Goal: Task Accomplishment & Management: Complete application form

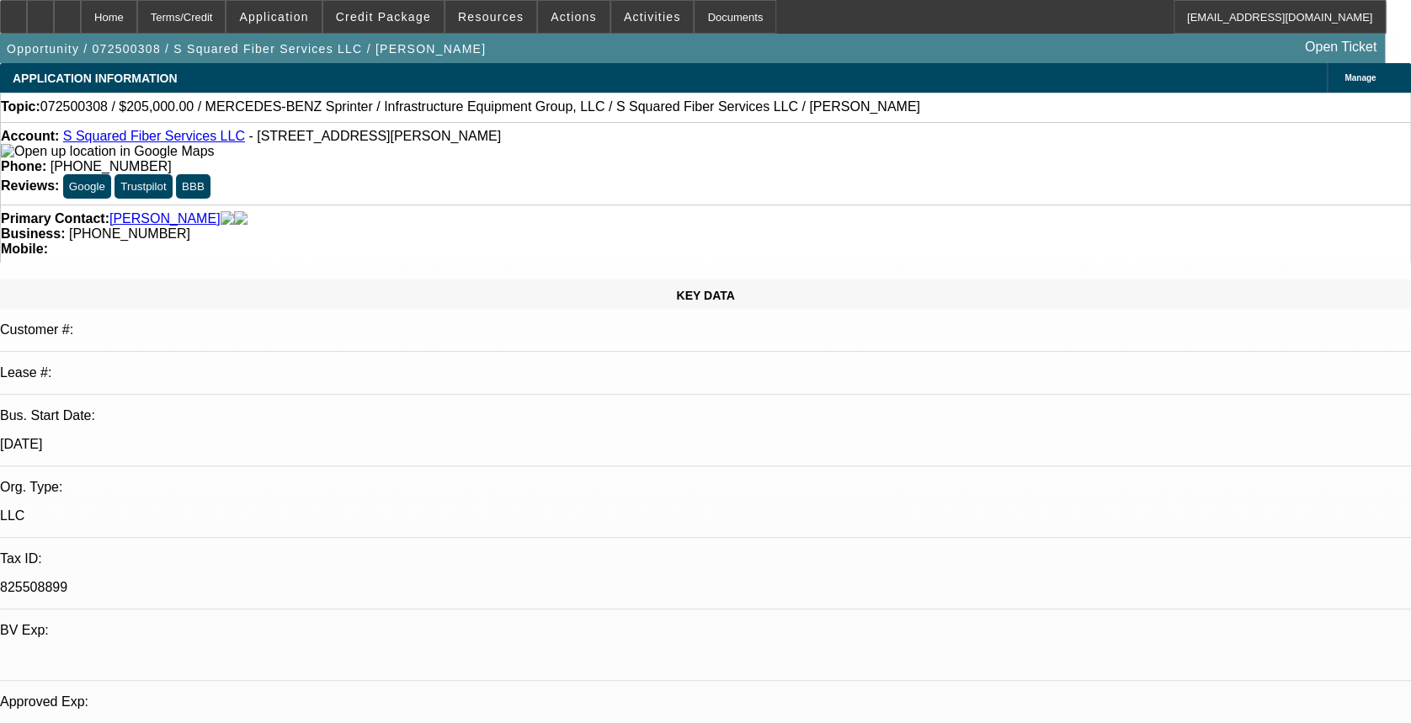
select select "0"
select select "2"
select select "0"
select select "0.15"
select select "2"
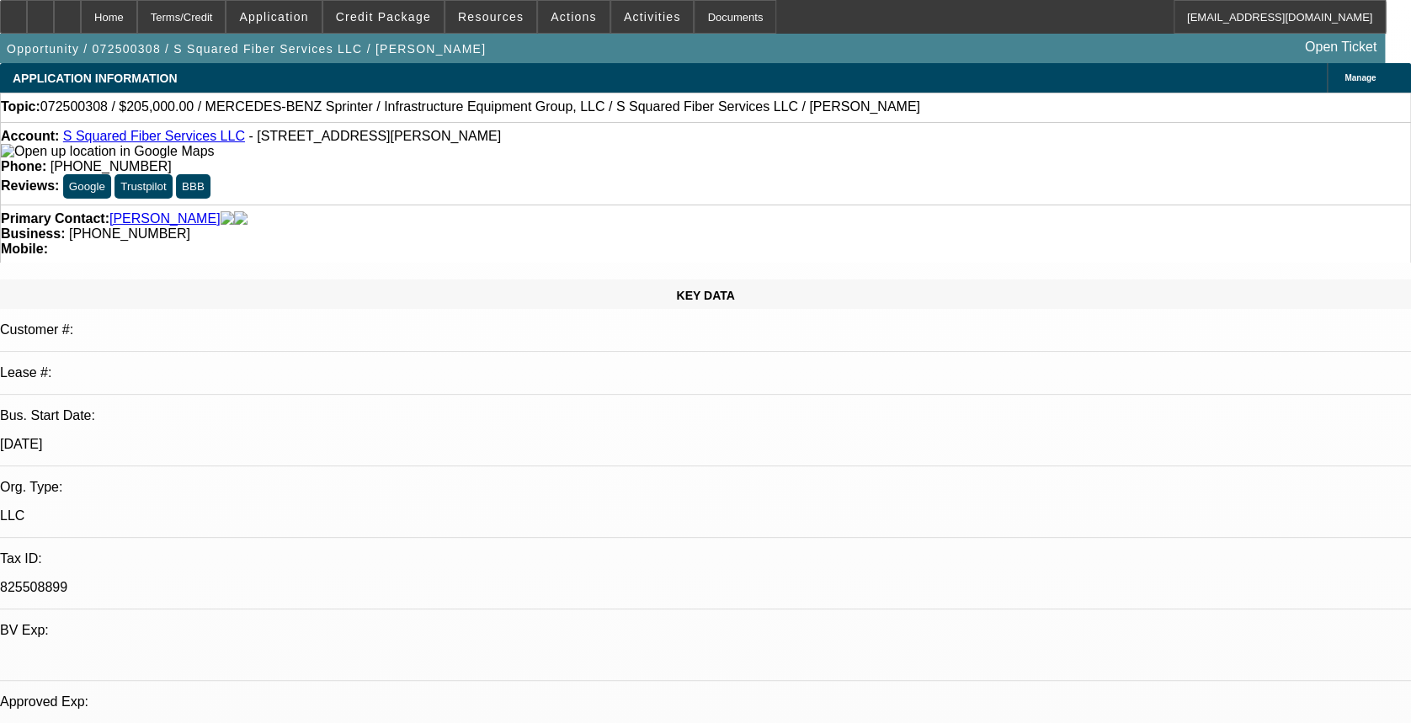
select select "0"
select select "2"
select select "0"
select select "0.15"
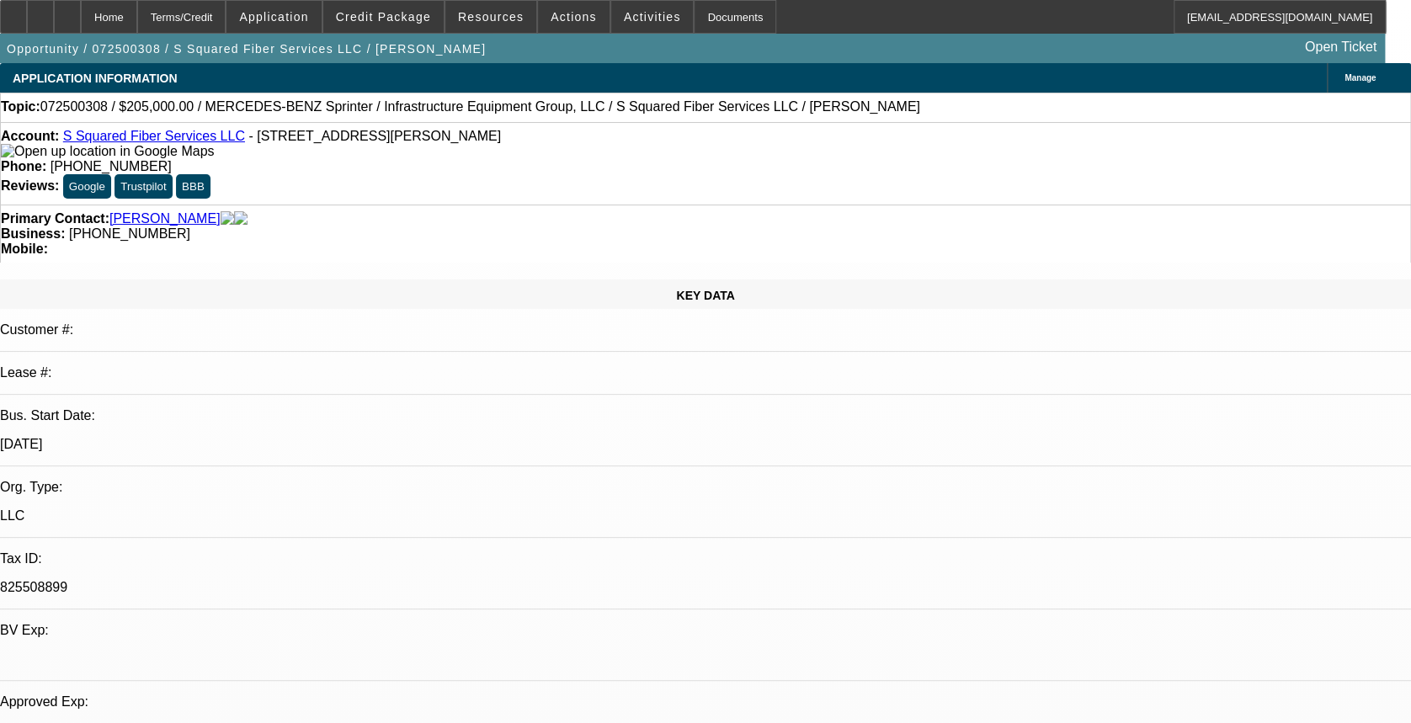
select select "2"
select select "0"
select select "1"
select select "2"
select select "6"
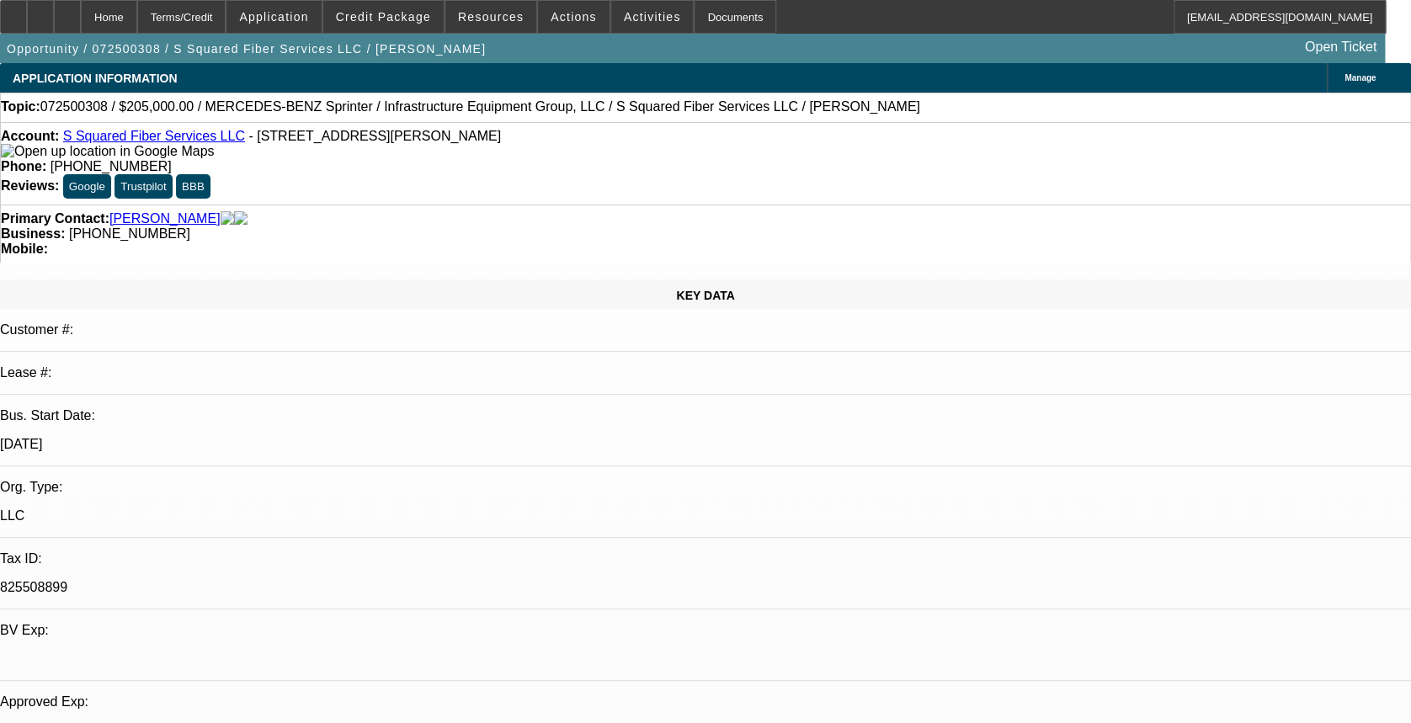
select select "1"
select select "2"
select select "6"
select select "1"
select select "2"
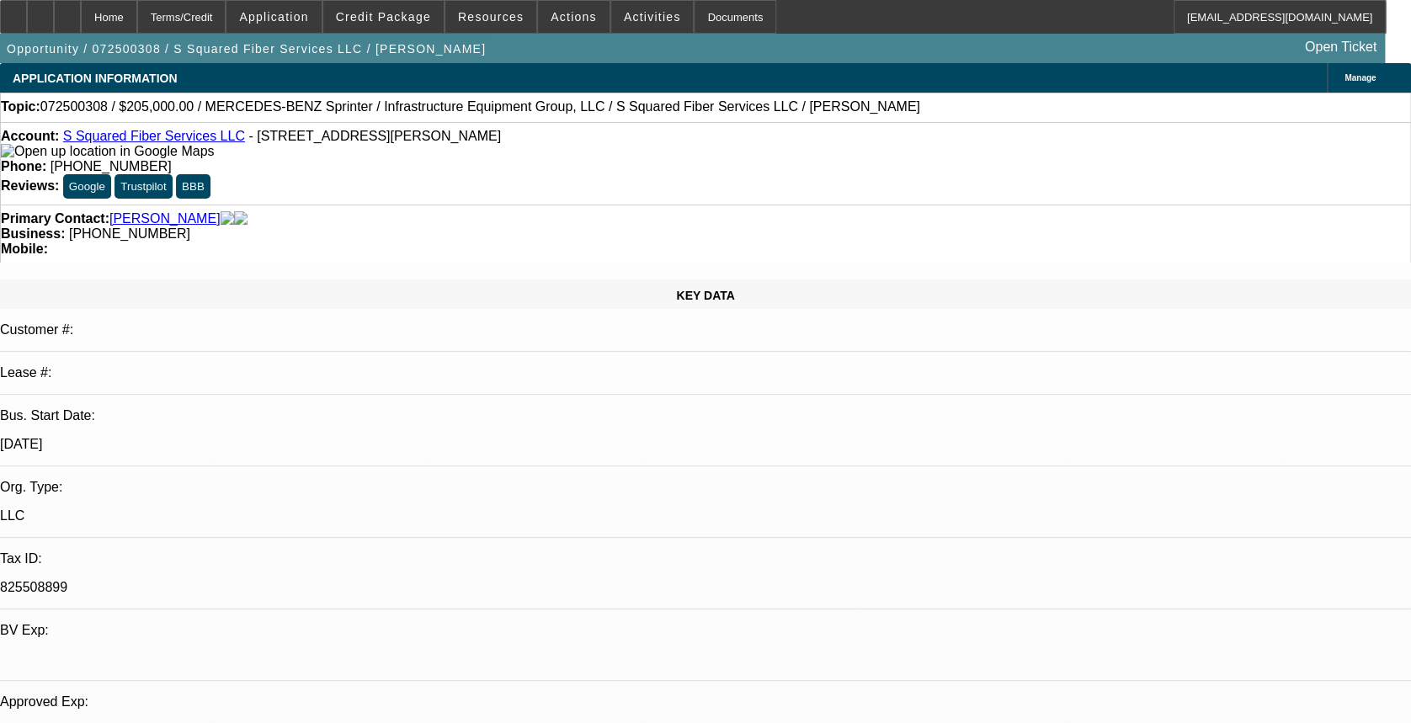
select select "6"
select select "1"
select select "2"
select select "6"
click at [101, 134] on div "Account: S Squared Fiber Services LLC - [STREET_ADDRESS][PERSON_NAME] Phone: [P…" at bounding box center [705, 163] width 1411 height 82
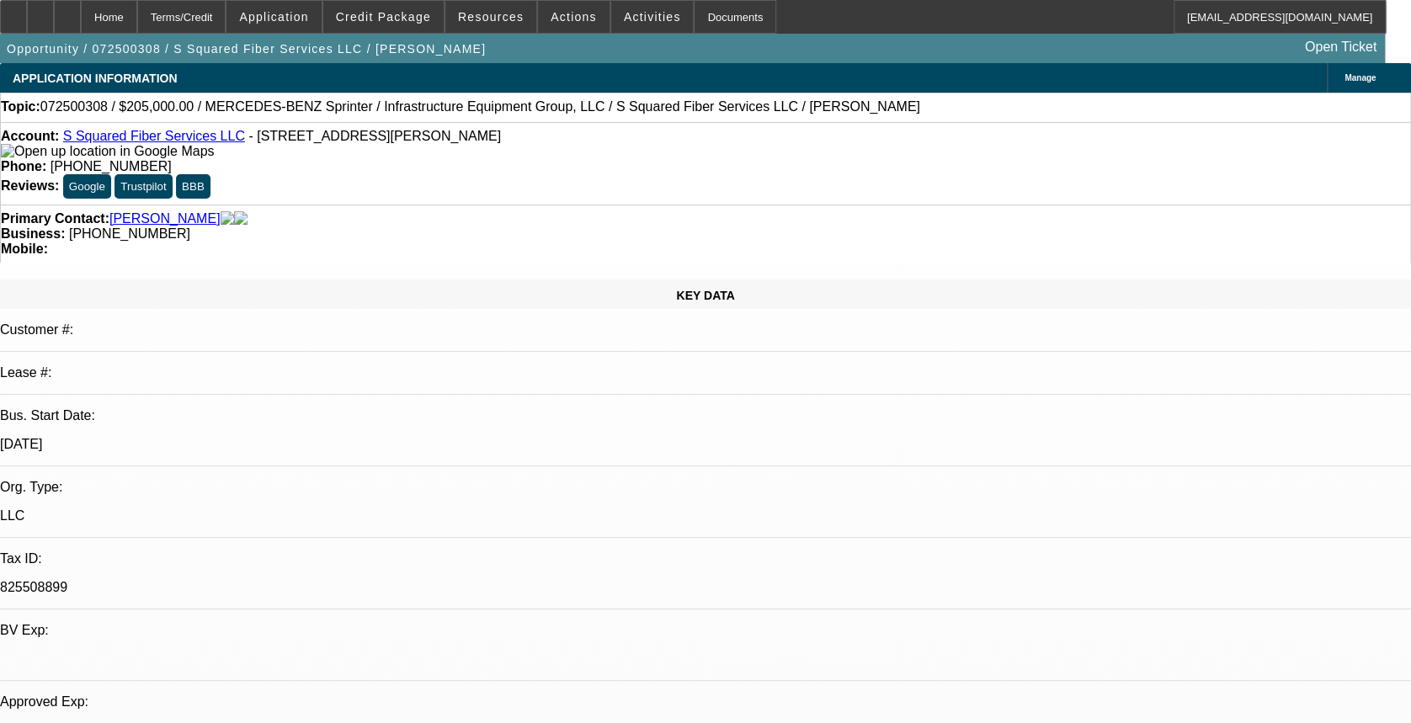
click at [104, 141] on link "S Squared Fiber Services LLC" at bounding box center [154, 136] width 182 height 14
